Goal: Check status: Check status

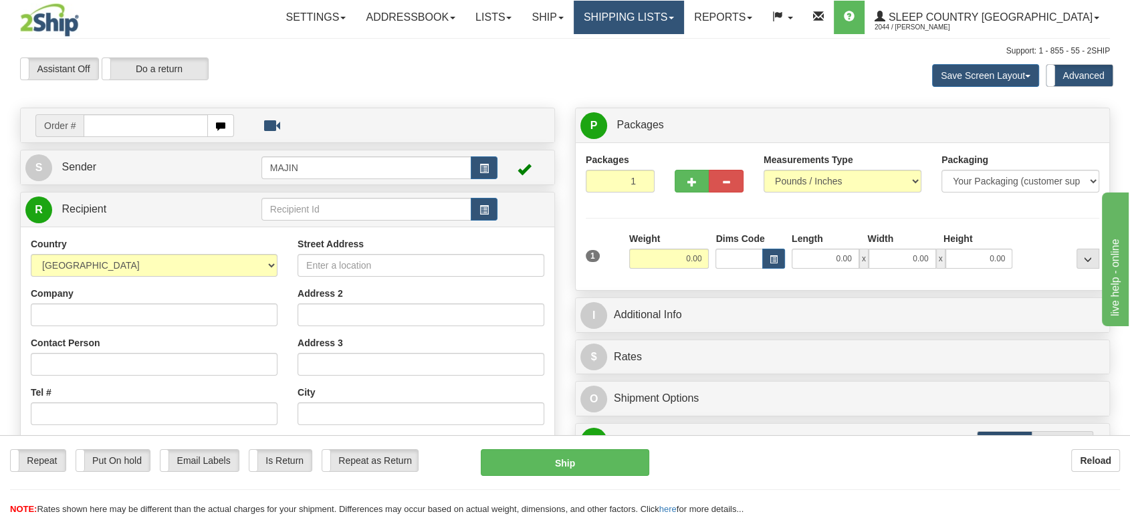
click at [684, 15] on link "Shipping lists" at bounding box center [629, 17] width 110 height 33
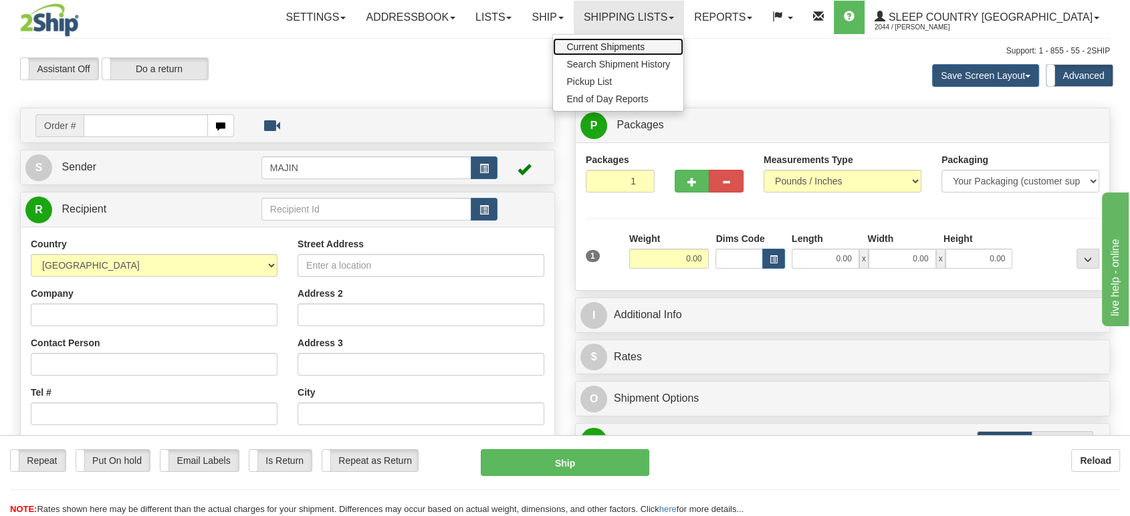
click at [645, 47] on span "Current Shipments" at bounding box center [605, 46] width 78 height 11
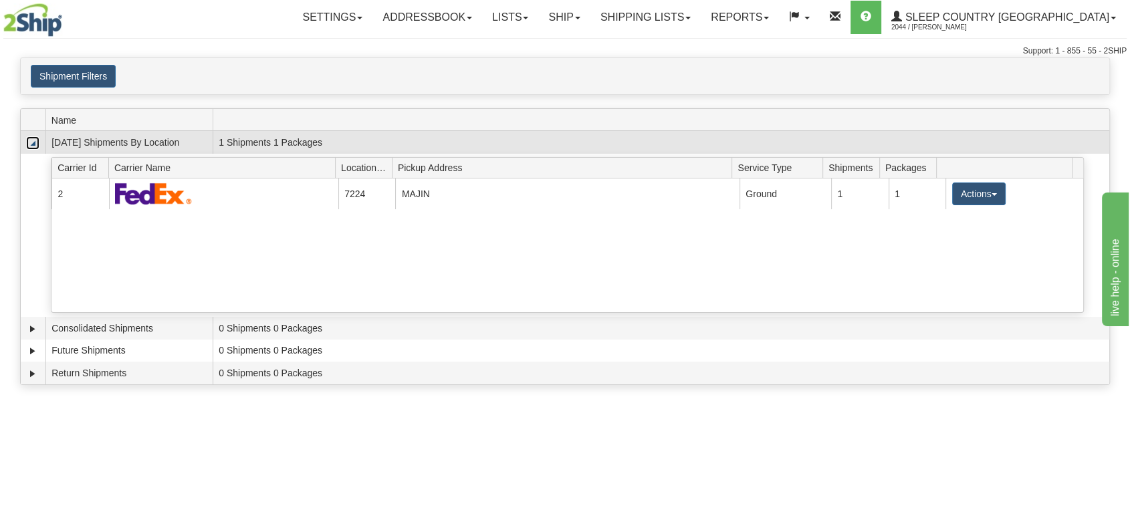
click at [29, 146] on link "Collapse" at bounding box center [32, 142] width 13 height 13
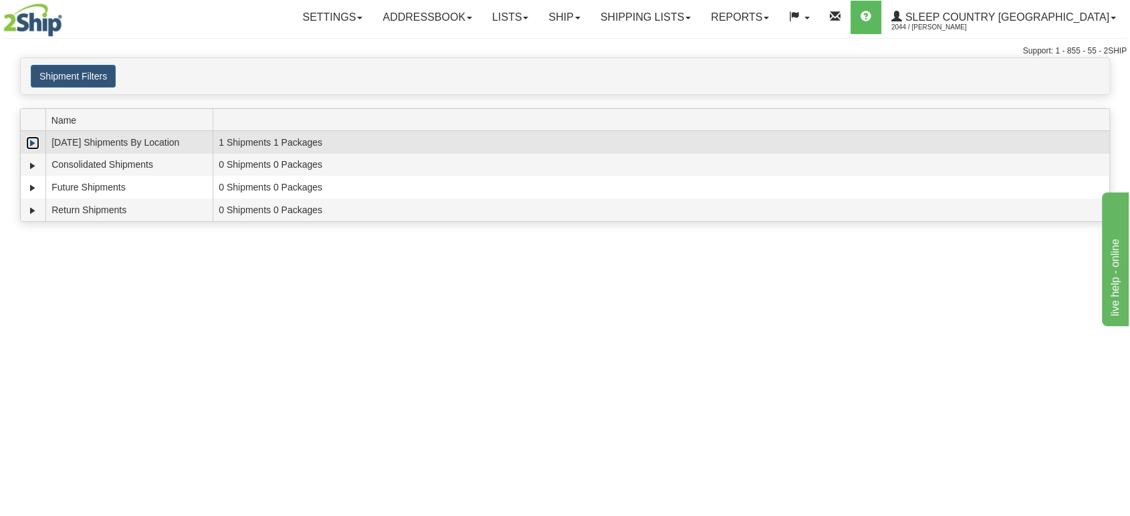
click at [33, 144] on link "Expand" at bounding box center [32, 142] width 13 height 13
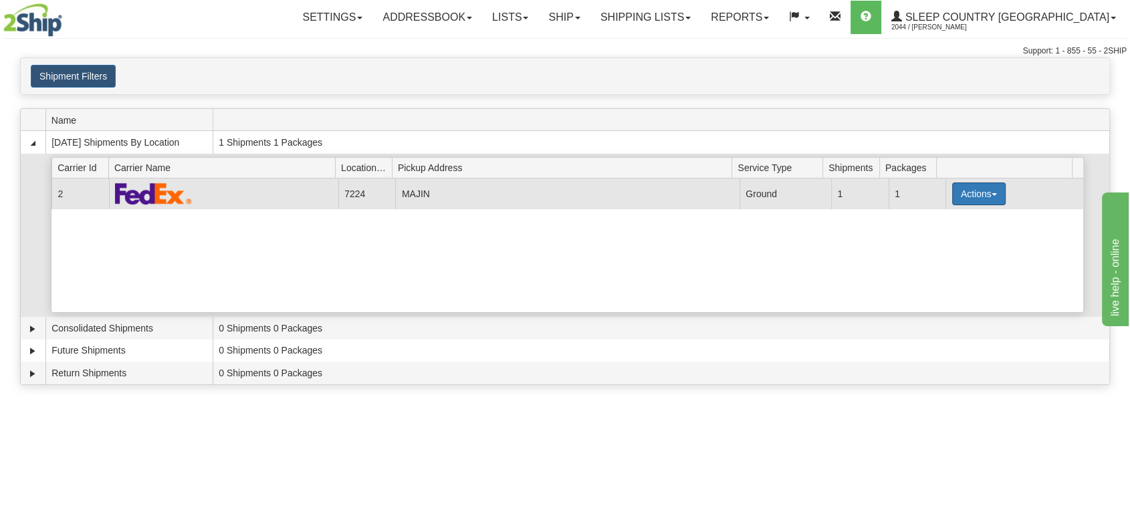
click at [972, 192] on button "Actions" at bounding box center [978, 194] width 53 height 23
click at [928, 216] on span "Details" at bounding box center [929, 218] width 36 height 9
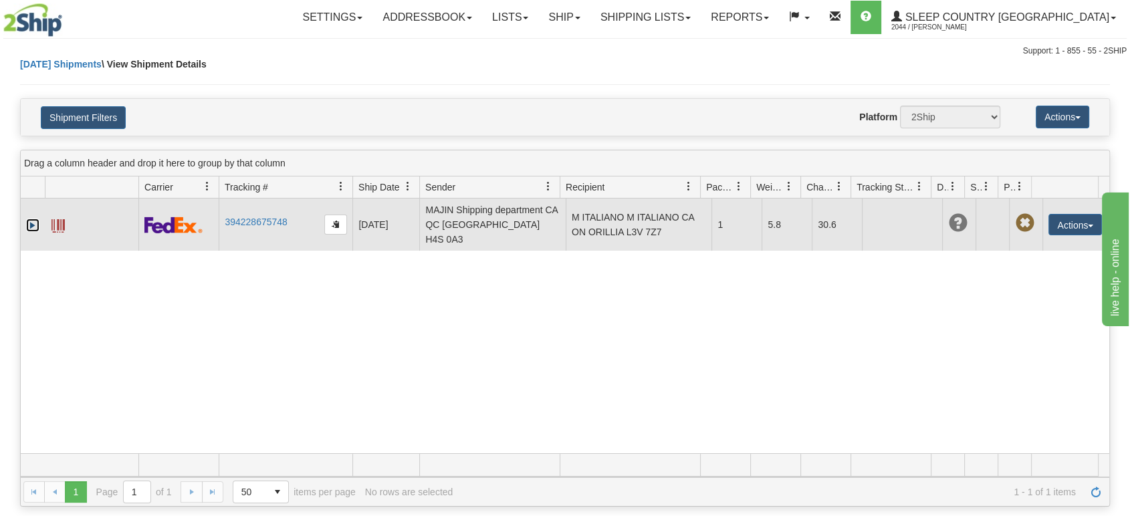
click at [37, 219] on link "Expand" at bounding box center [32, 225] width 13 height 13
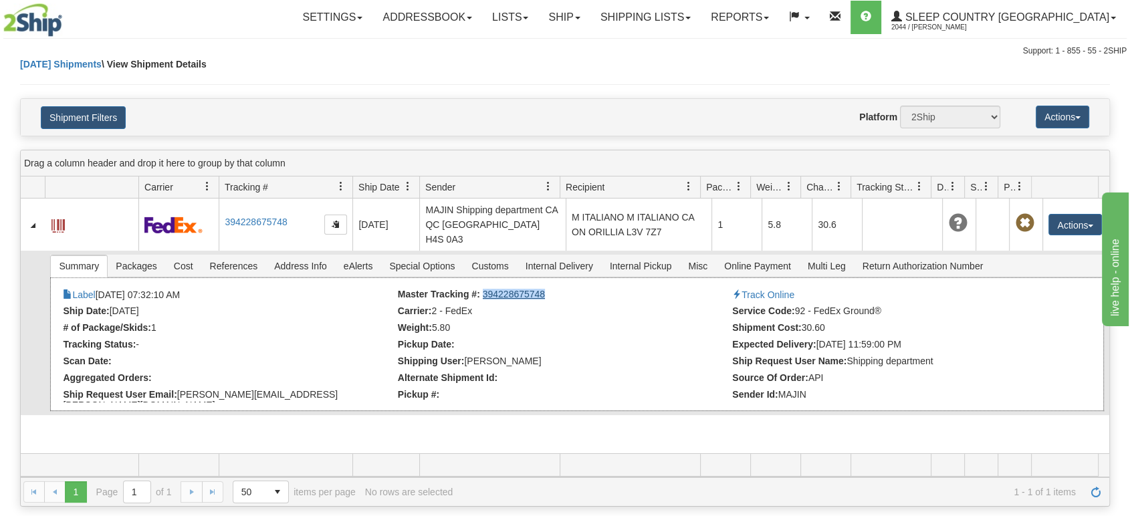
drag, startPoint x: 542, startPoint y: 274, endPoint x: 479, endPoint y: 277, distance: 62.9
click at [479, 289] on li "Master Tracking #: 394228675748" at bounding box center [563, 295] width 331 height 13
copy link "394228675748"
